Goal: Use online tool/utility: Utilize a website feature to perform a specific function

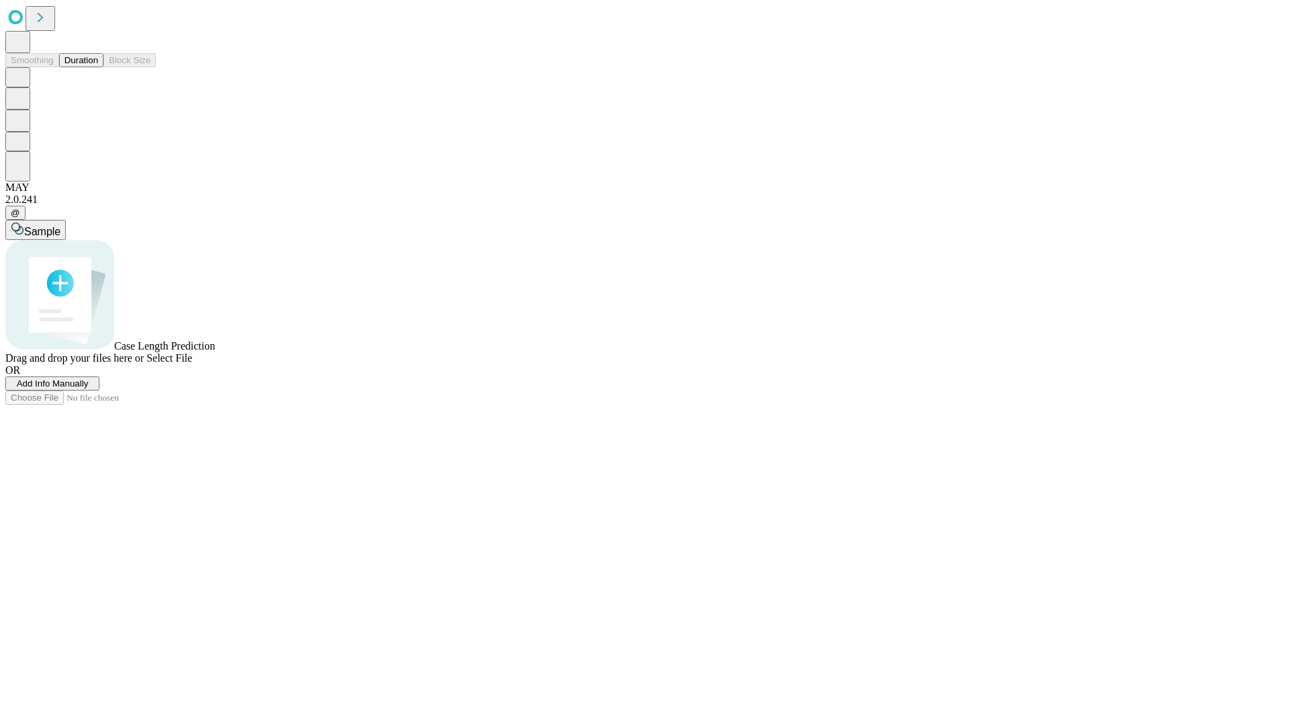
click at [192, 364] on span "Select File" at bounding box center [169, 357] width 46 height 11
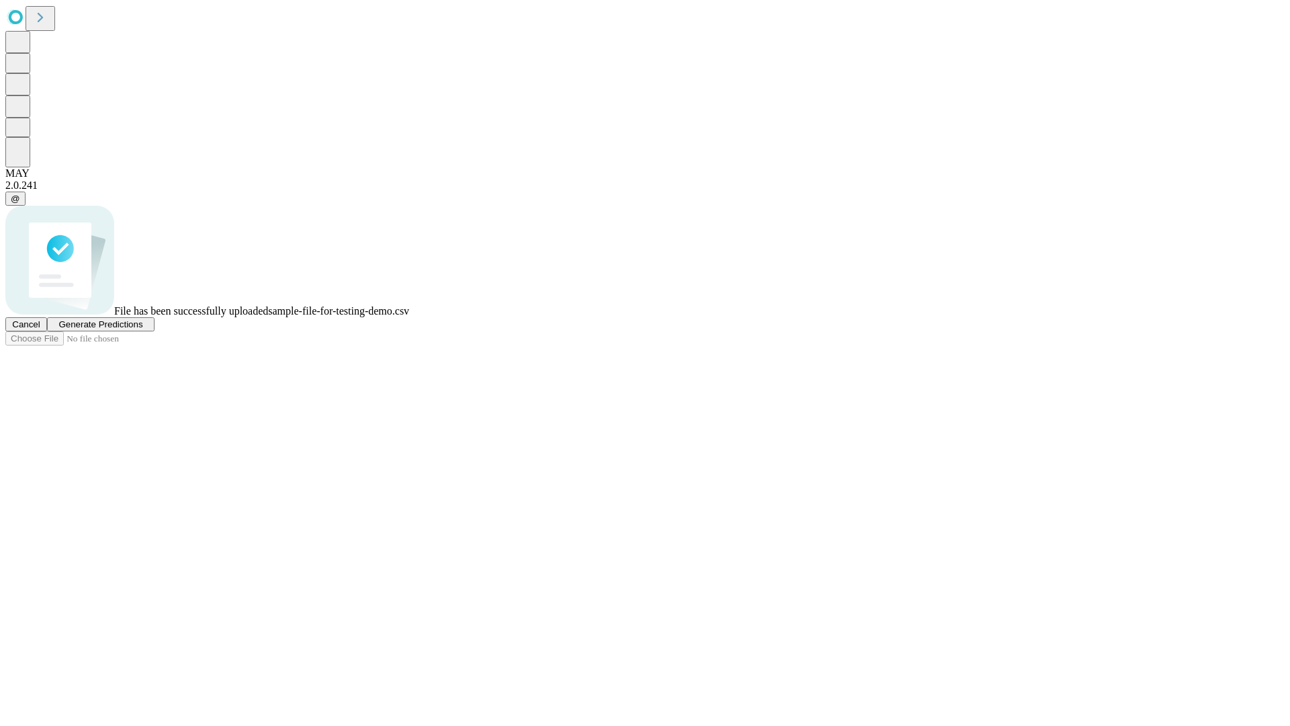
click at [142, 329] on span "Generate Predictions" at bounding box center [100, 324] width 84 height 10
